Goal: Task Accomplishment & Management: Use online tool/utility

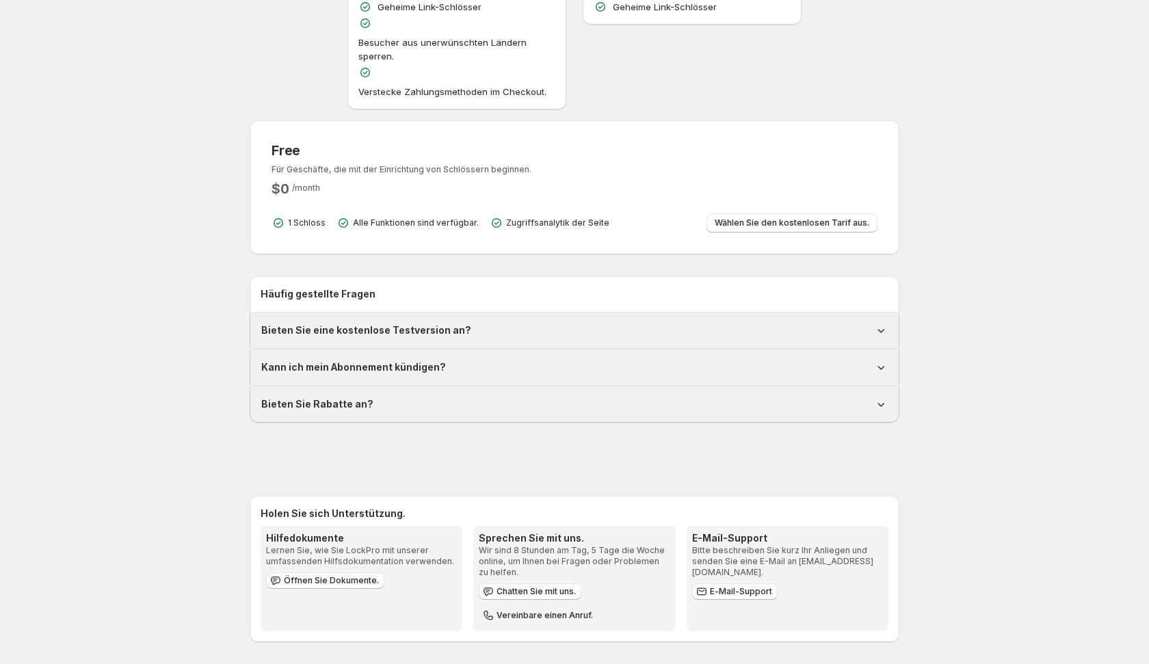
scroll to position [381, 0]
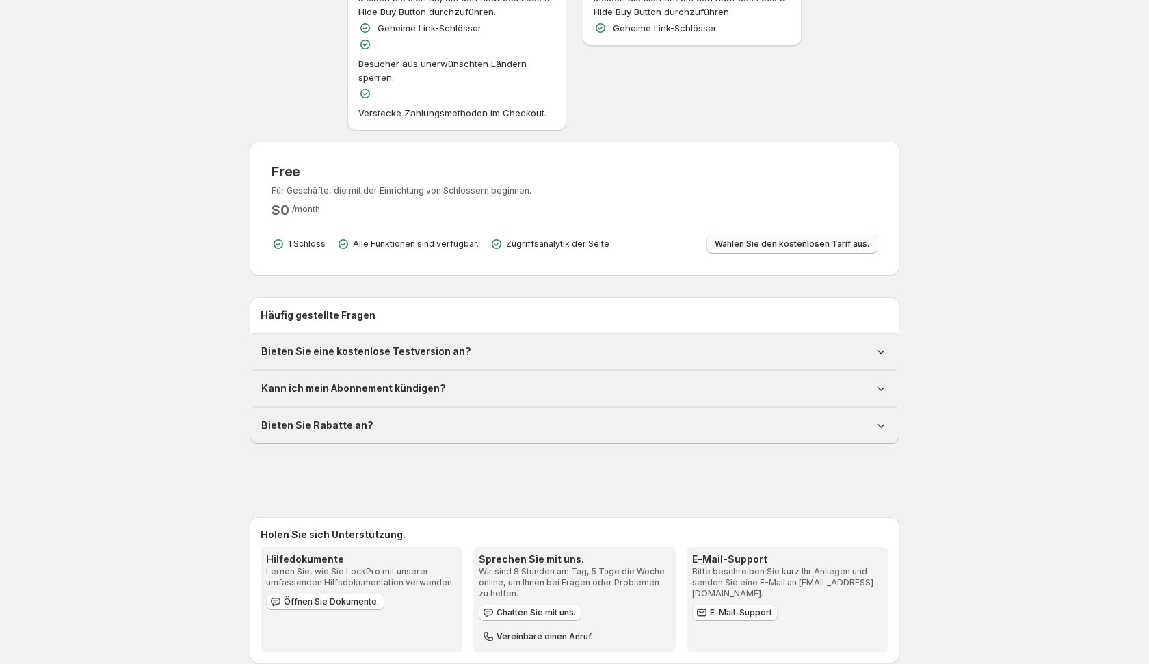
click at [714, 245] on span "Wählen Sie den kostenlosen Tarif aus." at bounding box center [791, 244] width 155 height 11
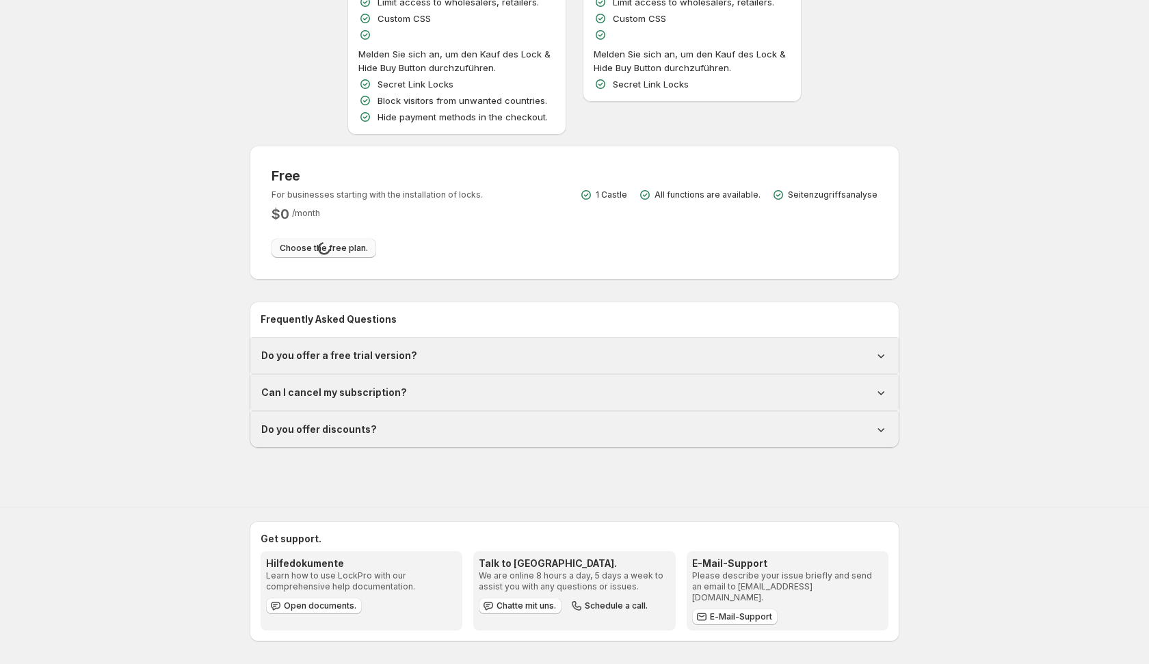
scroll to position [249, 0]
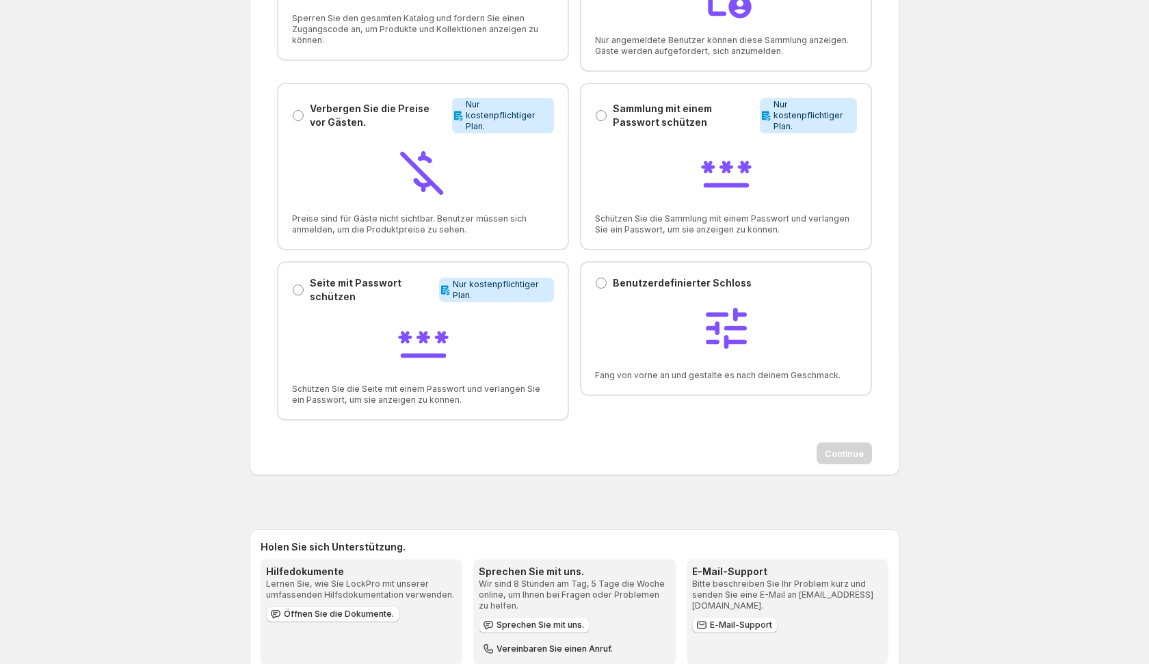
scroll to position [223, 0]
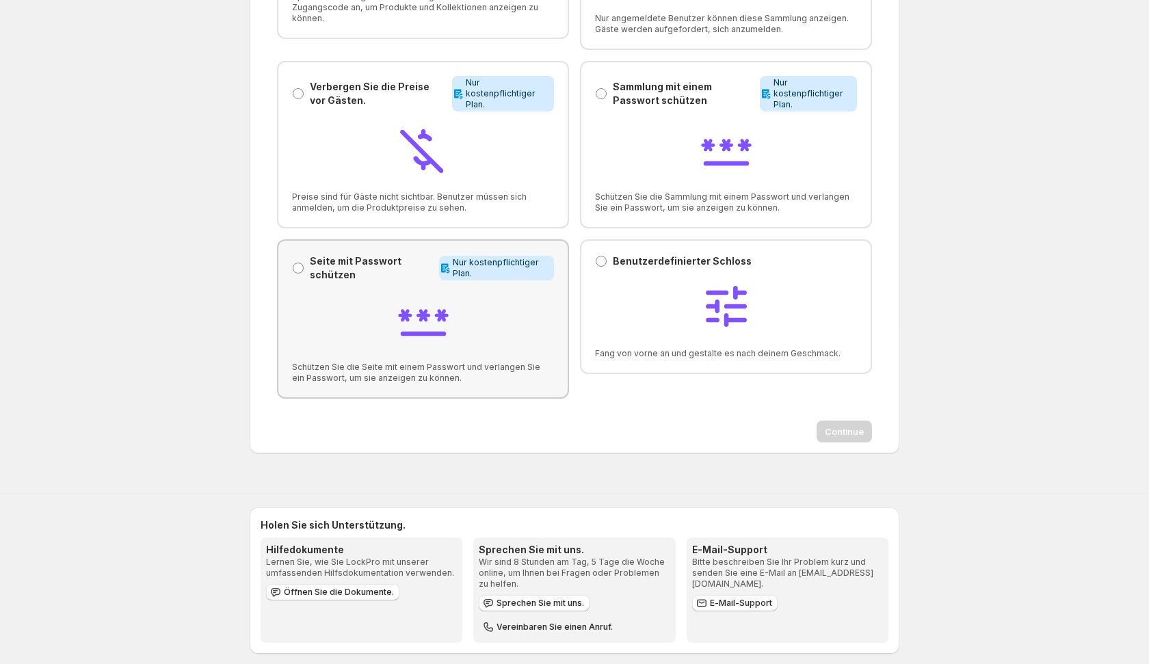
click at [340, 277] on p "Seite mit Passwort schützen" at bounding box center [372, 267] width 124 height 27
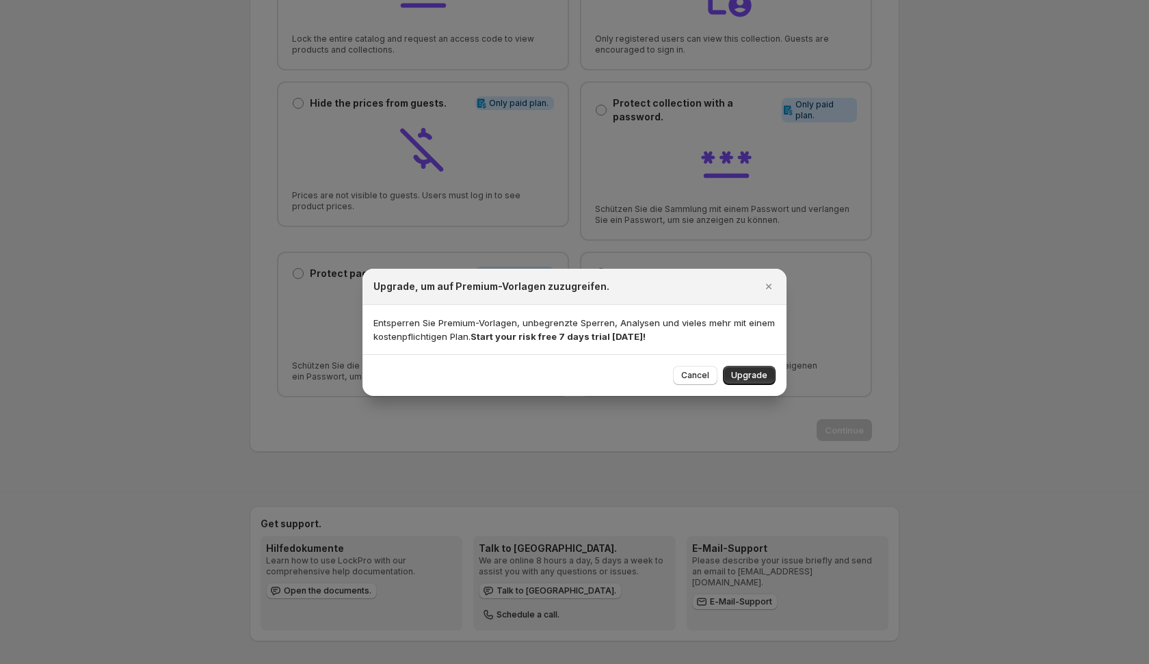
scroll to position [157, 0]
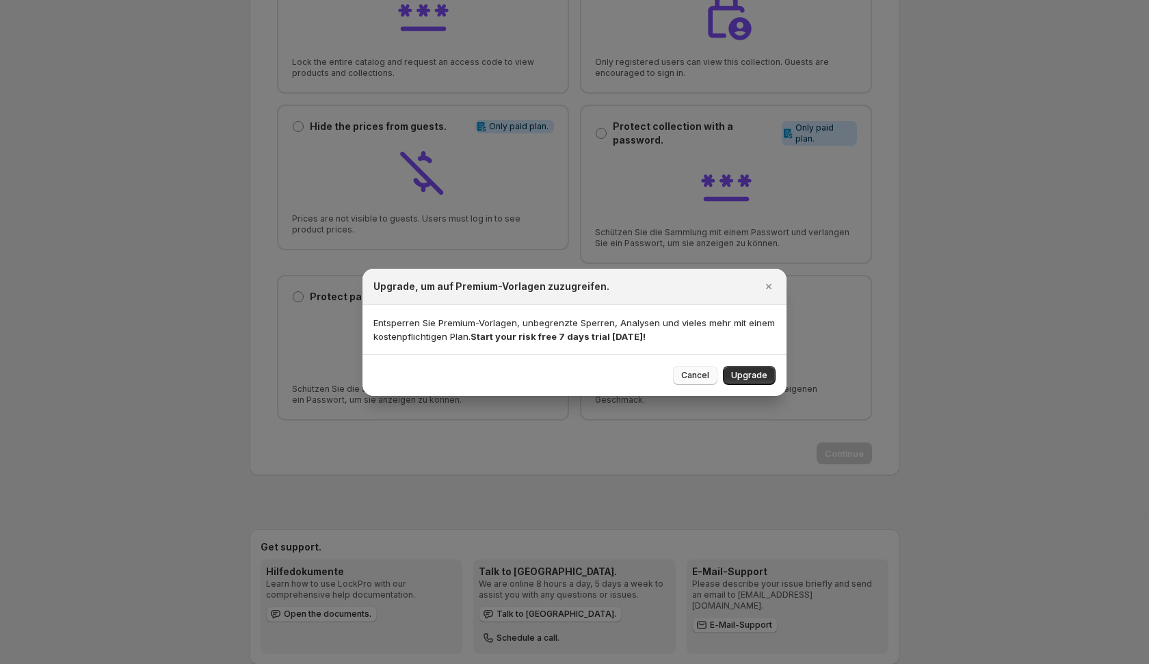
click at [700, 373] on span "Cancel" at bounding box center [695, 375] width 28 height 11
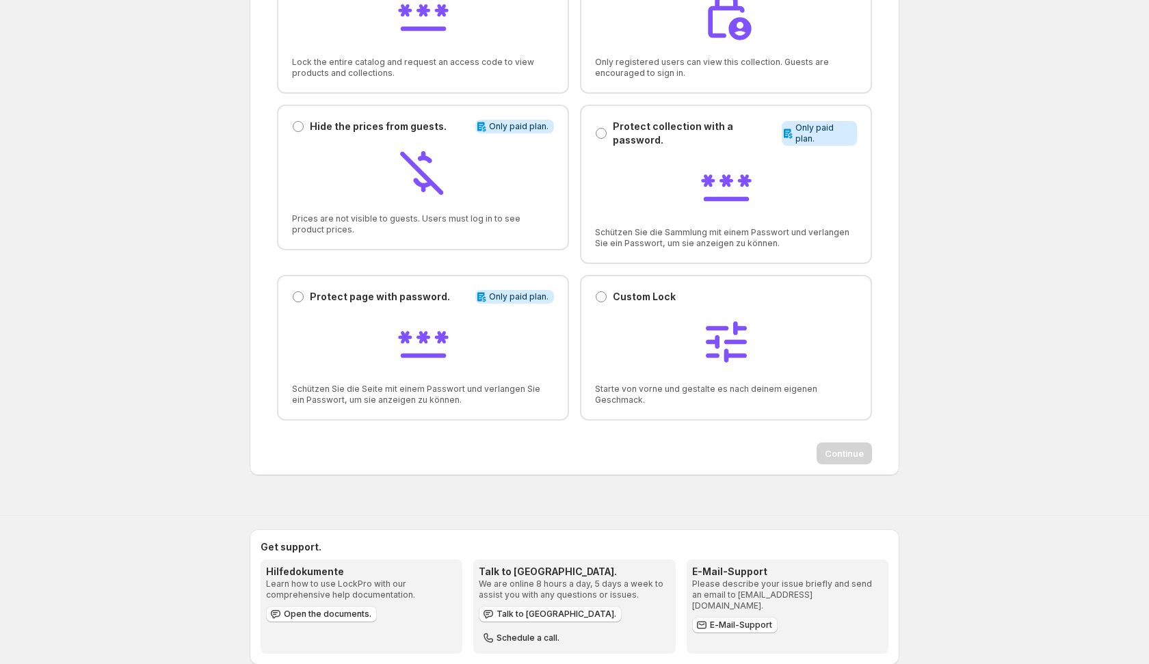
scroll to position [0, 0]
